Goal: Task Accomplishment & Management: Manage account settings

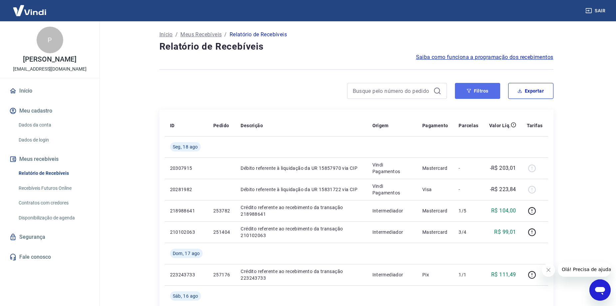
click at [460, 96] on button "Filtros" at bounding box center [477, 91] width 45 height 16
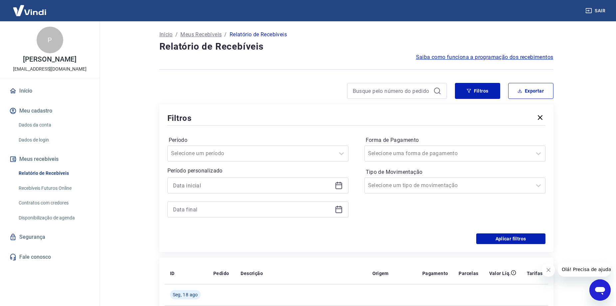
click at [342, 182] on icon at bounding box center [339, 185] width 8 height 8
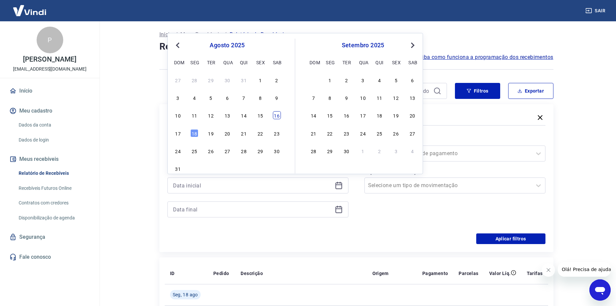
click at [274, 114] on div "16" at bounding box center [277, 115] width 8 height 8
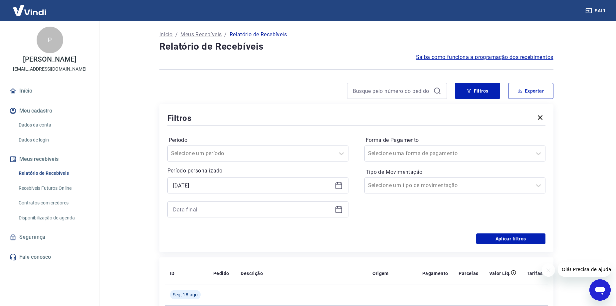
type input "[DATE]"
click at [341, 207] on icon at bounding box center [339, 209] width 8 height 8
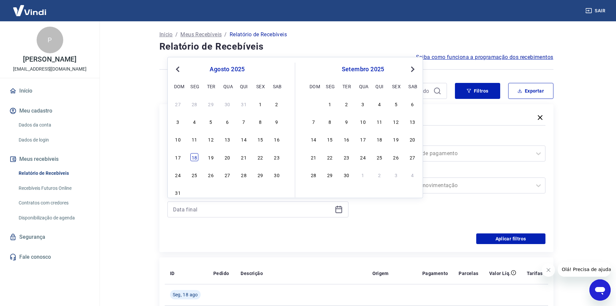
click at [195, 157] on div "18" at bounding box center [194, 157] width 8 height 8
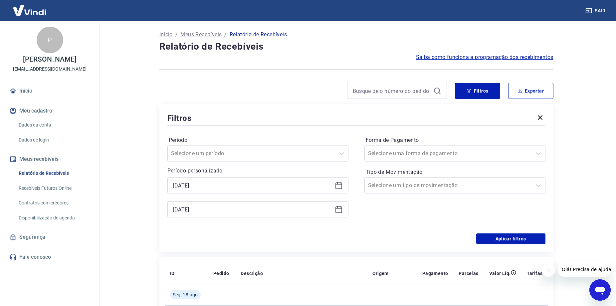
type input "[DATE]"
drag, startPoint x: 506, startPoint y: 248, endPoint x: 504, endPoint y: 243, distance: 6.1
click at [505, 247] on div "Filtros Período Selecione um período Período personalizado Selected date: [DATE…" at bounding box center [356, 178] width 394 height 148
click at [503, 242] on button "Aplicar filtros" at bounding box center [510, 238] width 69 height 11
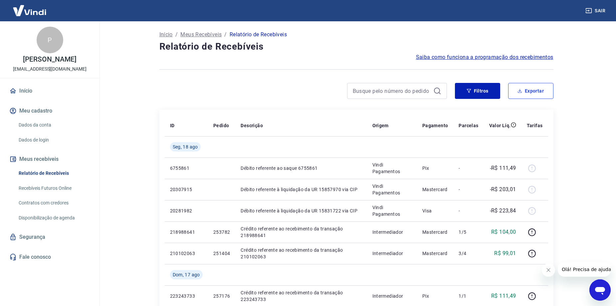
click at [532, 89] on button "Exportar" at bounding box center [530, 91] width 45 height 16
type input "[DATE]"
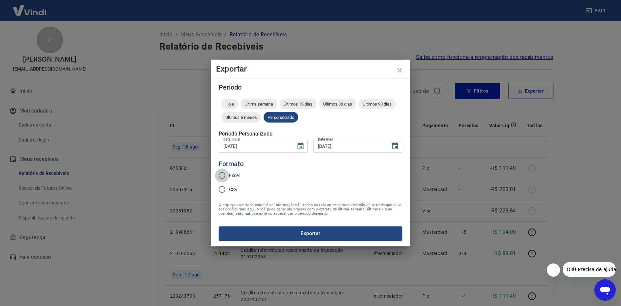
click at [225, 175] on input "Excel" at bounding box center [222, 175] width 14 height 14
radio input "true"
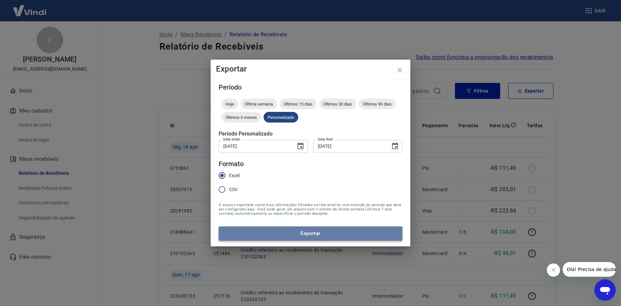
click at [265, 234] on button "Exportar" at bounding box center [311, 233] width 184 height 14
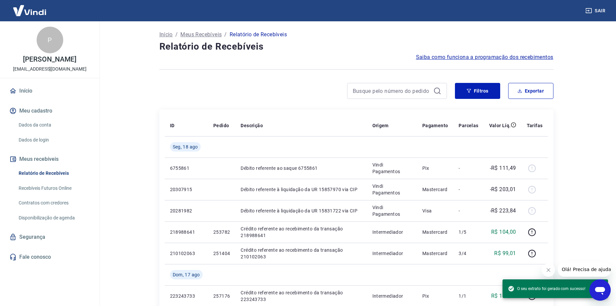
click at [595, 7] on button "Sair" at bounding box center [596, 11] width 24 height 12
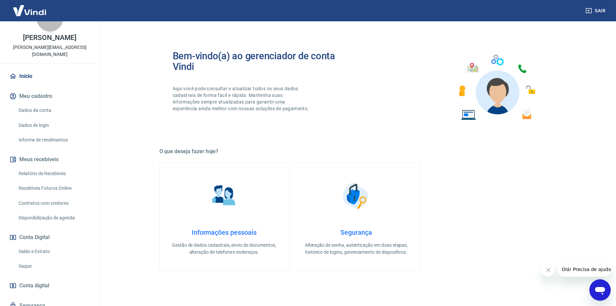
scroll to position [33, 0]
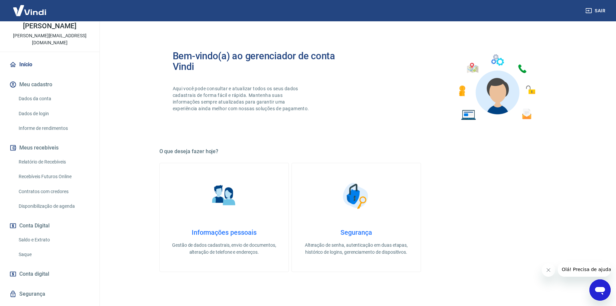
click at [40, 248] on link "Saque" at bounding box center [54, 254] width 76 height 14
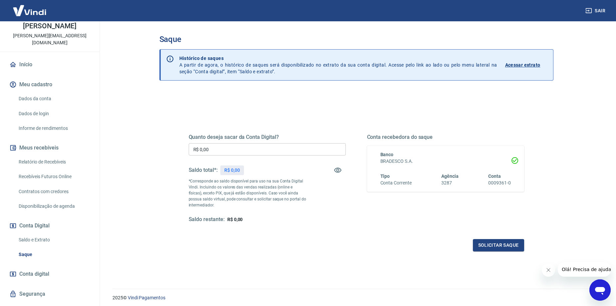
click at [241, 150] on input "R$ 0,00" at bounding box center [267, 149] width 157 height 12
type input "R$ 5.104,71"
click at [313, 258] on div "Quanto deseja sacar da Conta Digital? R$ 5.104,71 ​ Saldo total*: R$ 5.104,71 *…" at bounding box center [356, 181] width 351 height 155
click at [497, 247] on button "Solicitar saque" at bounding box center [498, 245] width 51 height 12
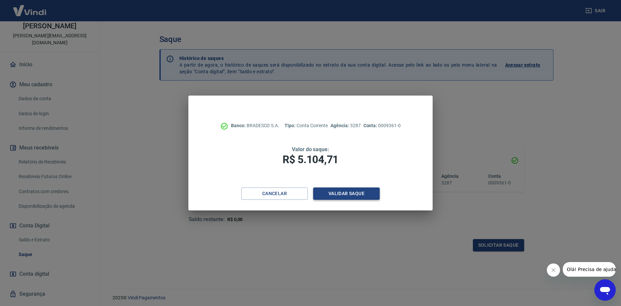
click at [325, 195] on button "Validar saque" at bounding box center [346, 193] width 67 height 12
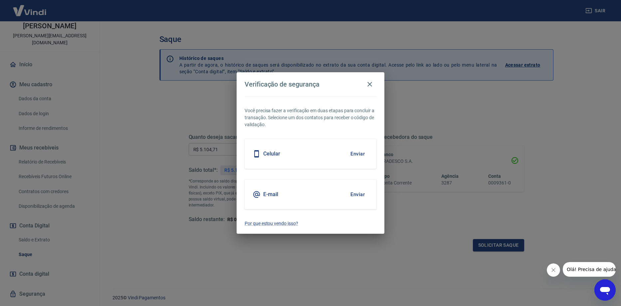
click at [362, 153] on button "Enviar" at bounding box center [358, 154] width 22 height 14
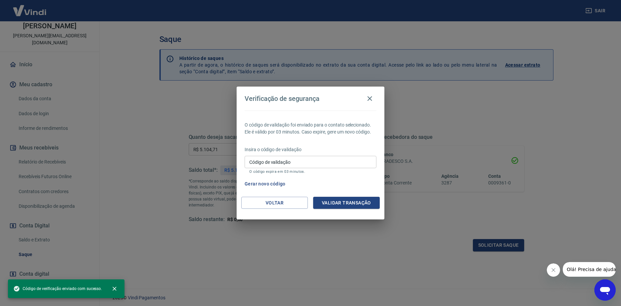
click at [277, 162] on input "Código de validação" at bounding box center [310, 162] width 132 height 12
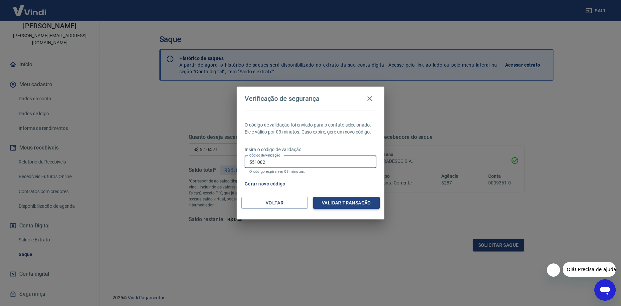
type input "551002"
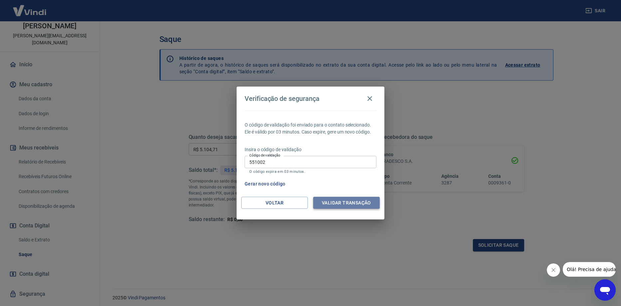
click at [365, 202] on button "Validar transação" at bounding box center [346, 203] width 67 height 12
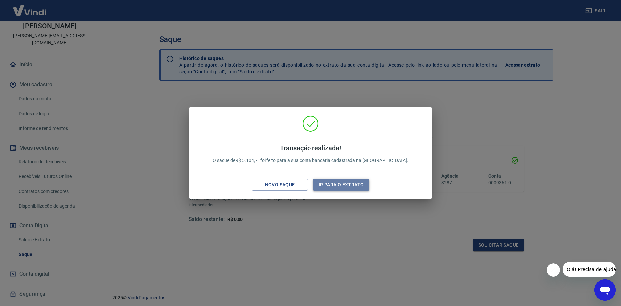
click at [329, 187] on button "Ir para o extrato" at bounding box center [341, 185] width 56 height 12
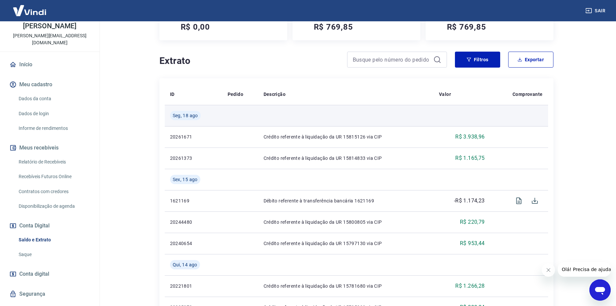
scroll to position [233, 0]
